Goal: Task Accomplishment & Management: Manage account settings

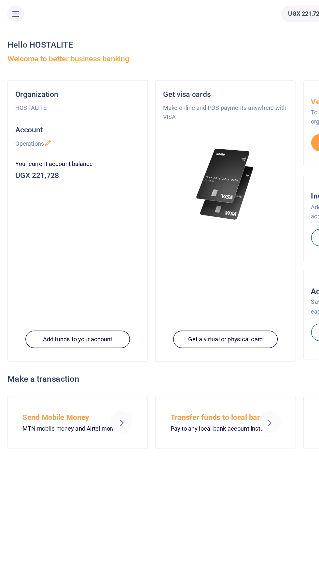
click at [11, 11] on icon at bounding box center [11, 9] width 7 height 7
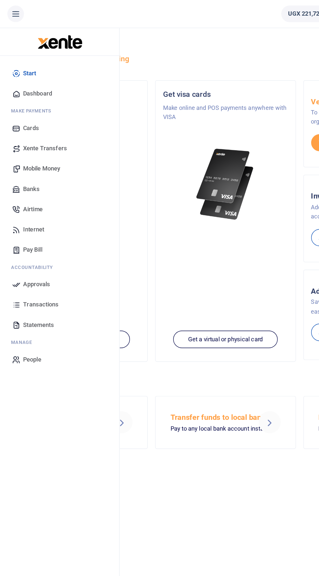
click at [32, 201] on span "Approvals" at bounding box center [25, 201] width 19 height 7
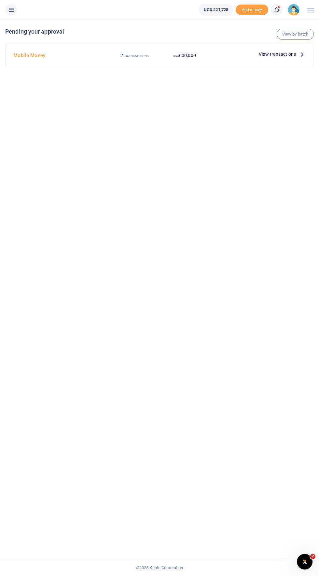
click at [296, 54] on p "View transactions" at bounding box center [282, 54] width 47 height 7
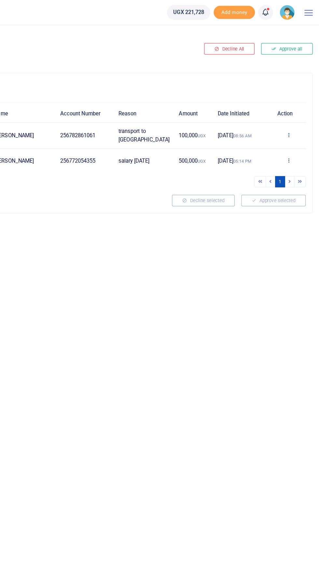
click at [296, 106] on icon at bounding box center [295, 106] width 4 height 5
click at [272, 114] on link "Approve" at bounding box center [271, 117] width 51 height 9
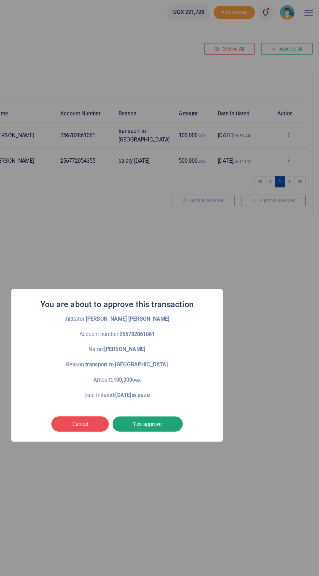
click at [199, 338] on button "Yes approve" at bounding box center [183, 334] width 55 height 12
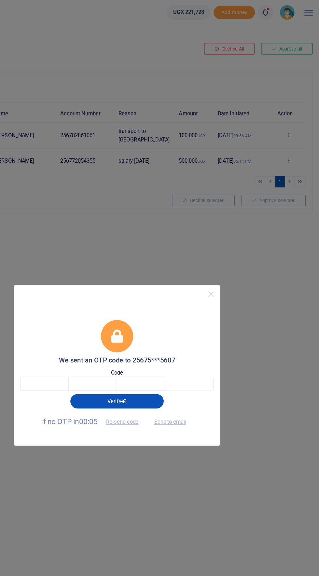
click at [149, 113] on div "We sent an OTP code to 25675***5607 Code Verify If no OTP in 00:05 Re-send code…" at bounding box center [159, 288] width 319 height 576
click at [206, 329] on button "Send to email" at bounding box center [201, 332] width 36 height 11
paste input "2"
type input "2"
type input "7"
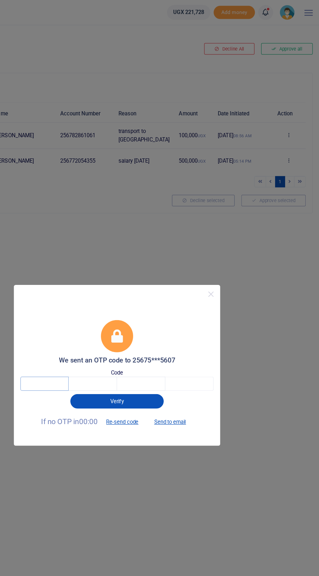
type input "2"
